Goal: Find contact information: Find contact information

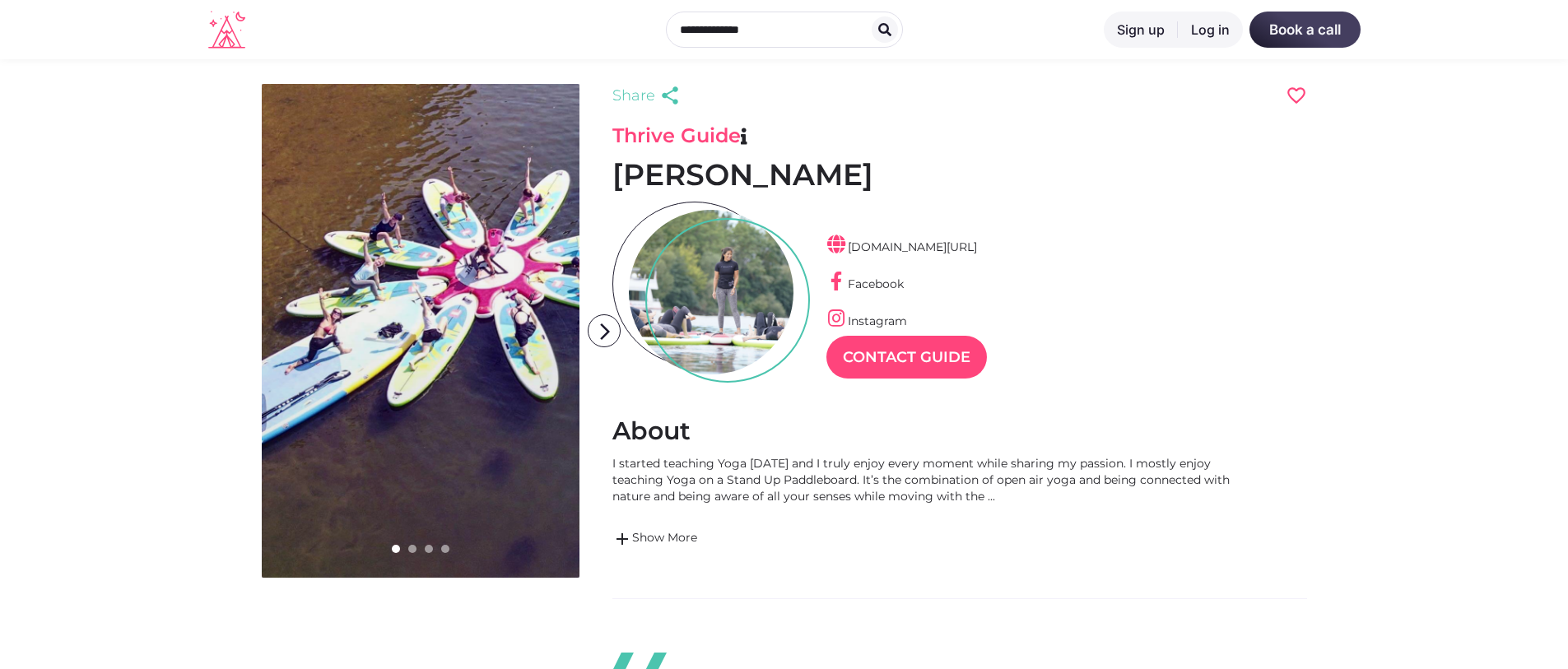
scroll to position [39, 72]
click at [929, 244] on link "linktr.ee/aylinyoga" at bounding box center [902, 247] width 151 height 15
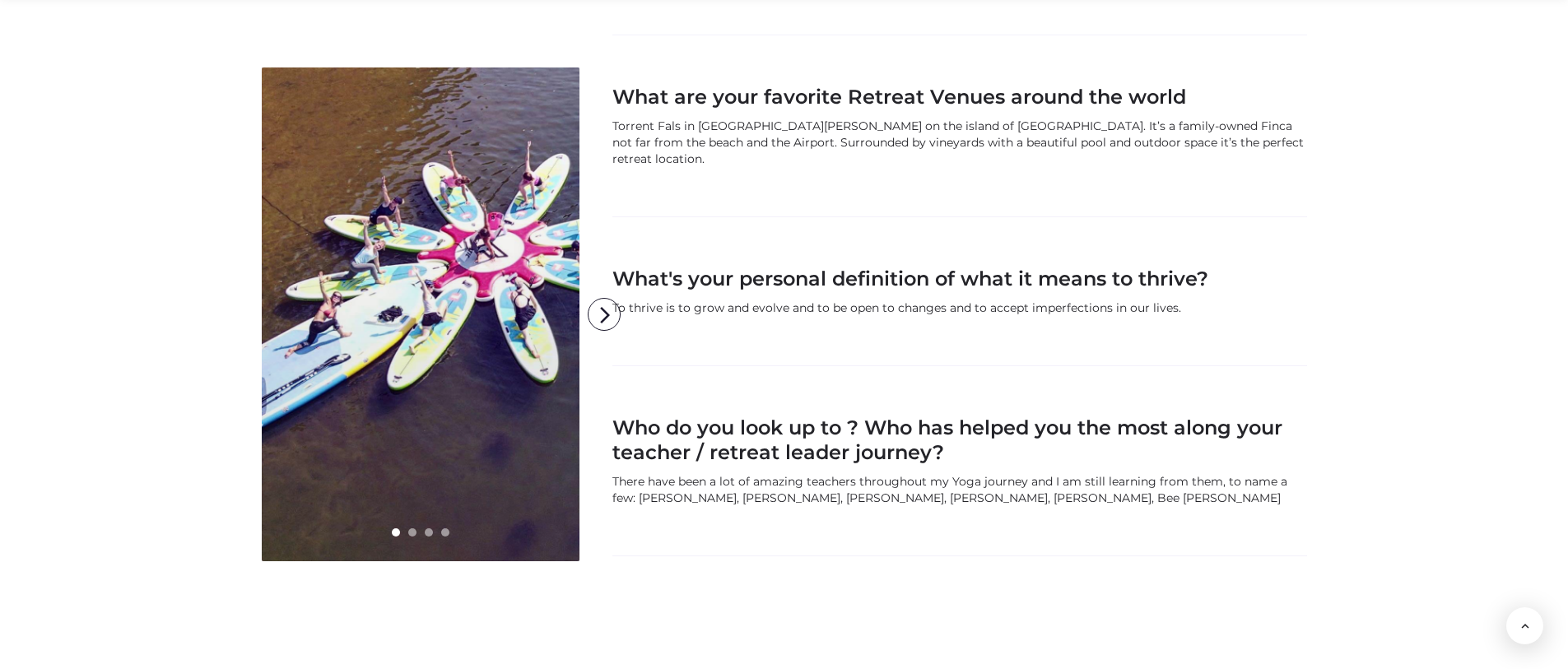
scroll to position [1646, 0]
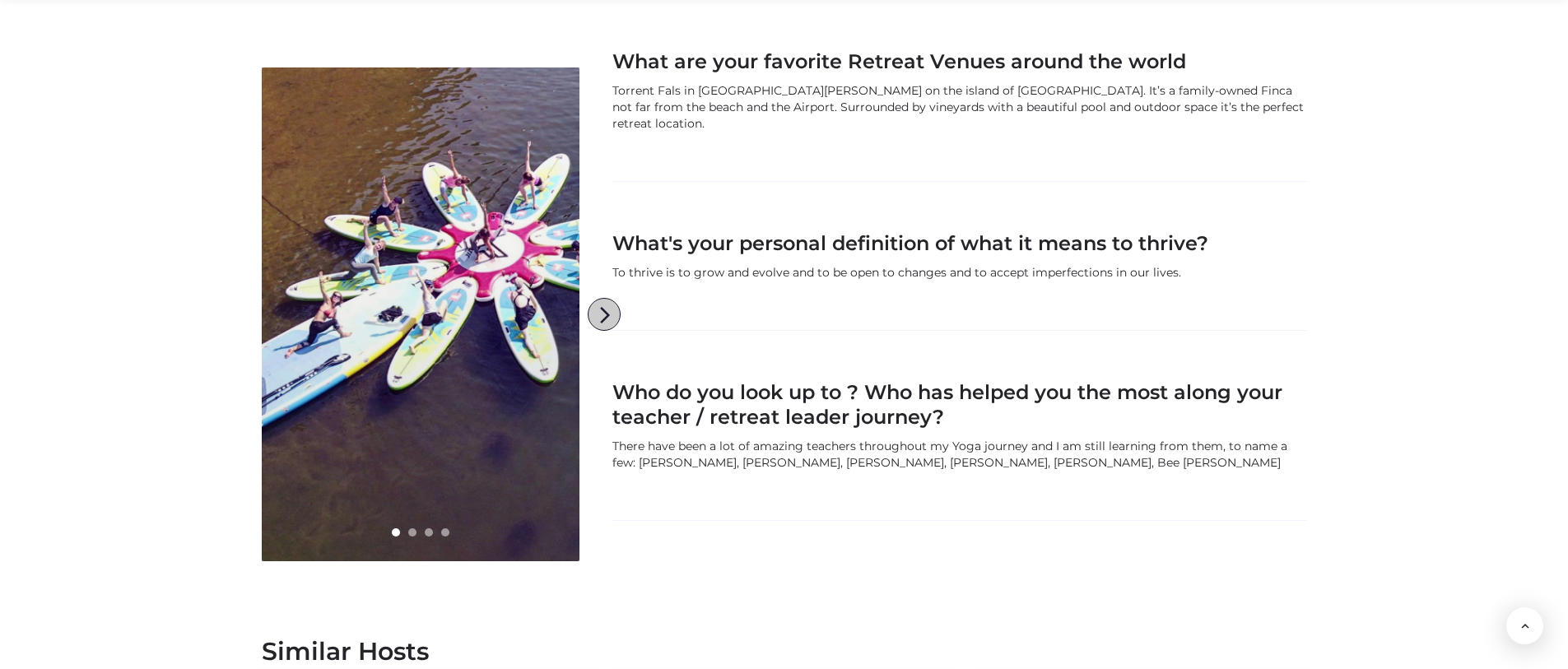
click at [596, 314] on icon "arrow_forward_ios" at bounding box center [605, 315] width 33 height 33
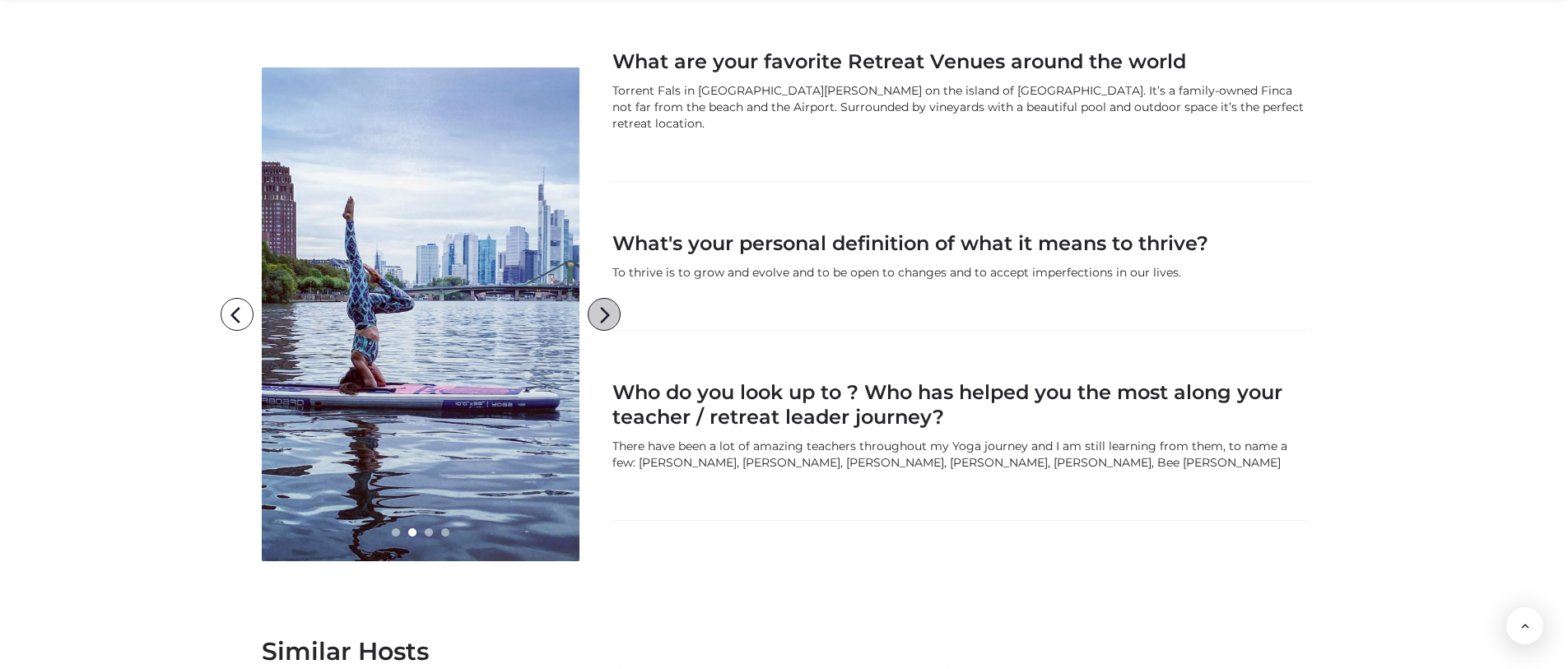
click at [596, 314] on icon "arrow_forward_ios" at bounding box center [605, 315] width 33 height 33
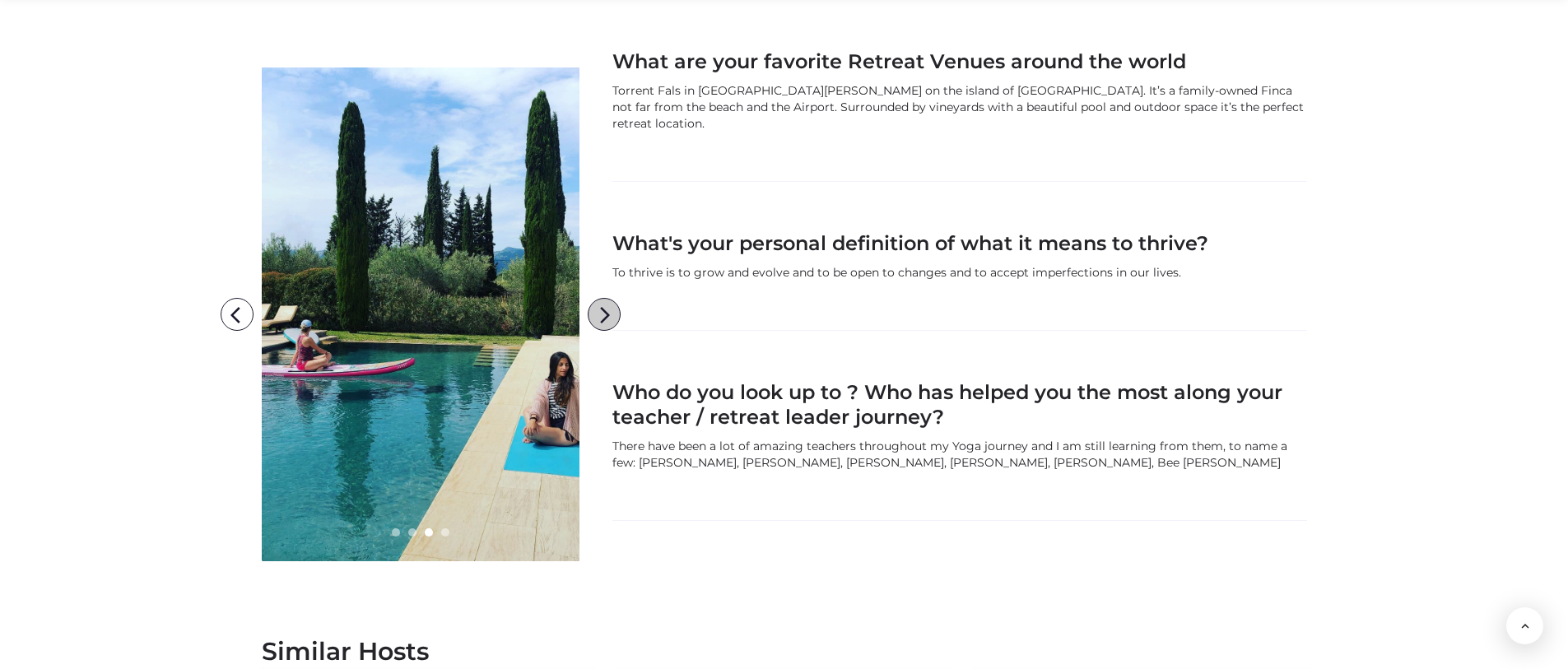
click at [596, 314] on icon "arrow_forward_ios" at bounding box center [605, 315] width 33 height 33
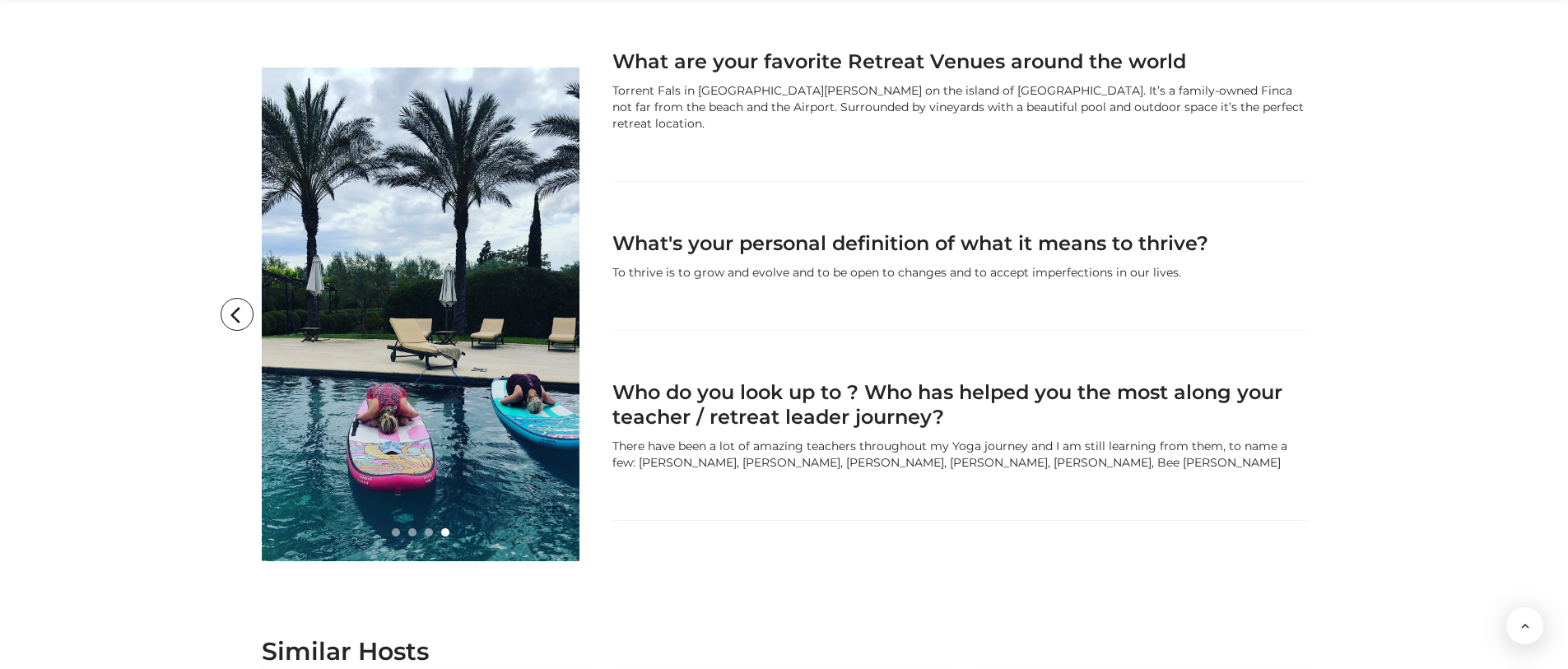
click at [596, 314] on icon "arrow_forward_ios" at bounding box center [605, 315] width 33 height 33
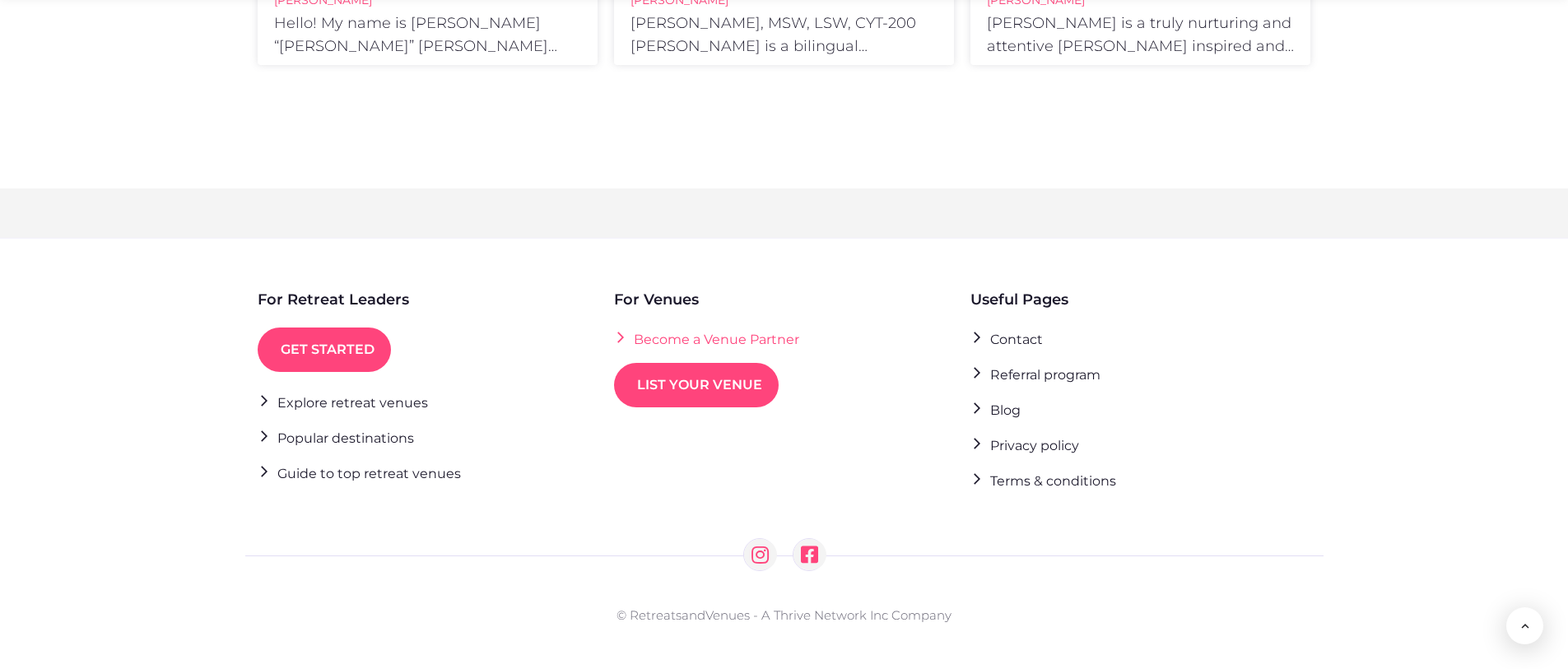
scroll to position [2567, 0]
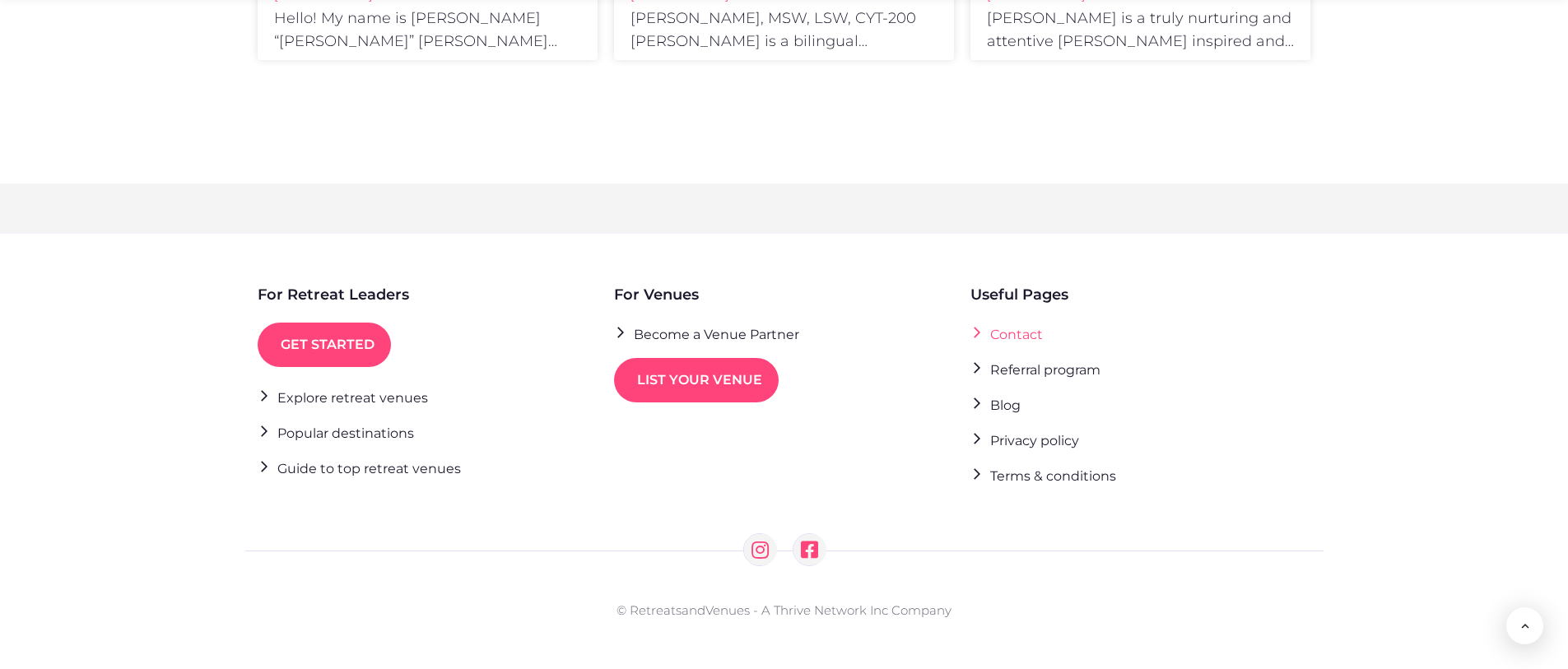
click at [1013, 333] on link "Contact" at bounding box center [1007, 333] width 72 height 23
